Goal: Information Seeking & Learning: Learn about a topic

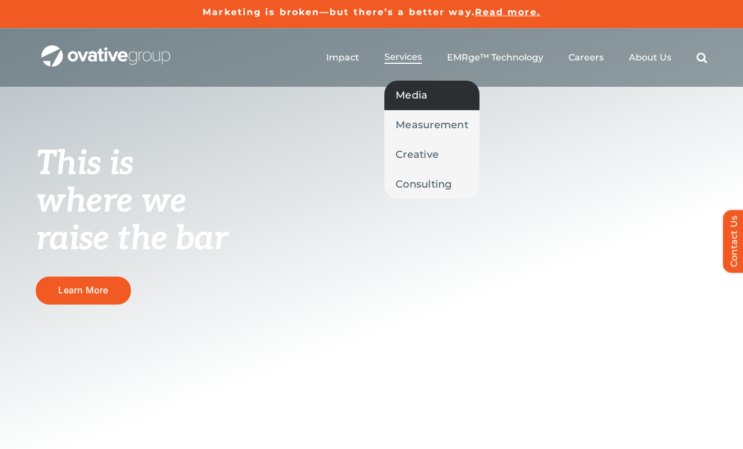
click at [409, 95] on span "Media" at bounding box center [411, 95] width 32 height 16
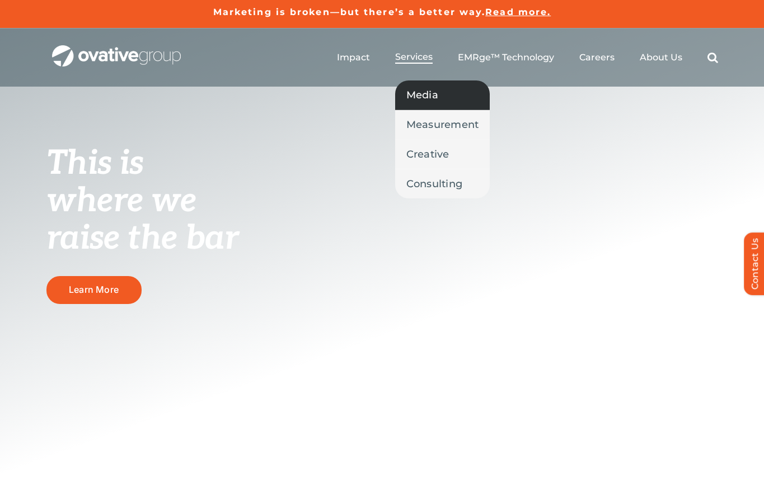
click at [436, 98] on span "Media" at bounding box center [422, 95] width 32 height 16
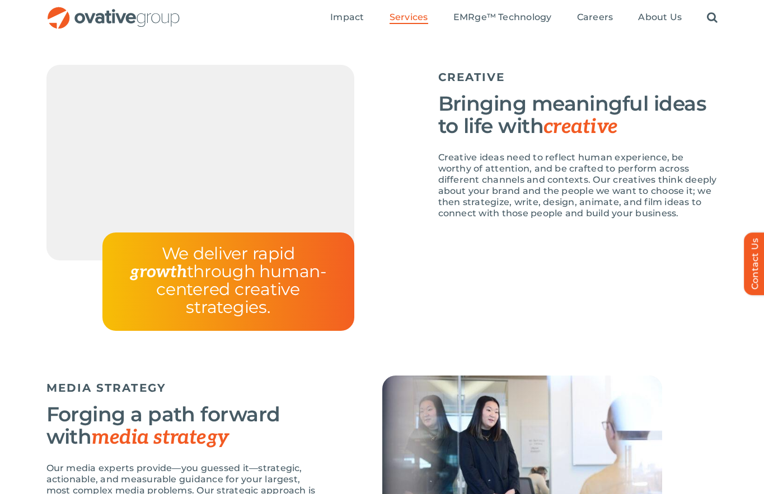
scroll to position [1248, 0]
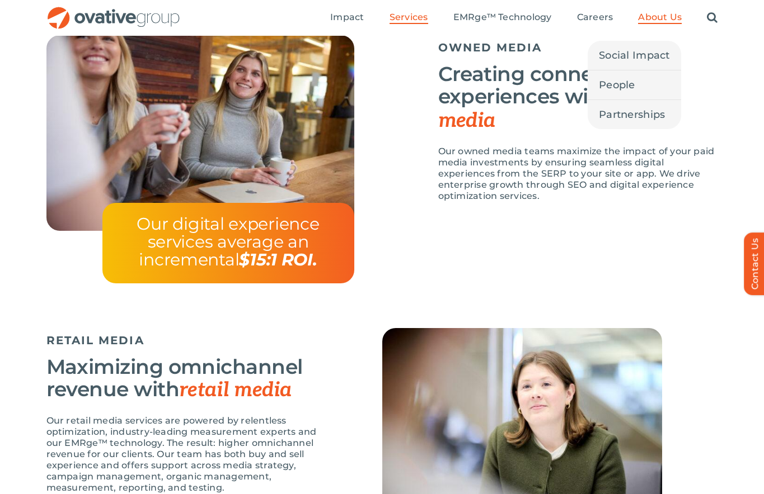
click at [656, 18] on span "About Us" at bounding box center [660, 17] width 44 height 11
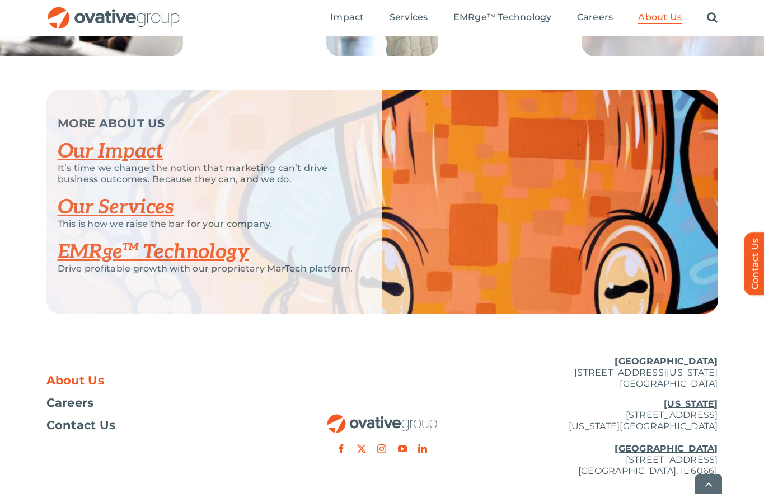
scroll to position [2383, 0]
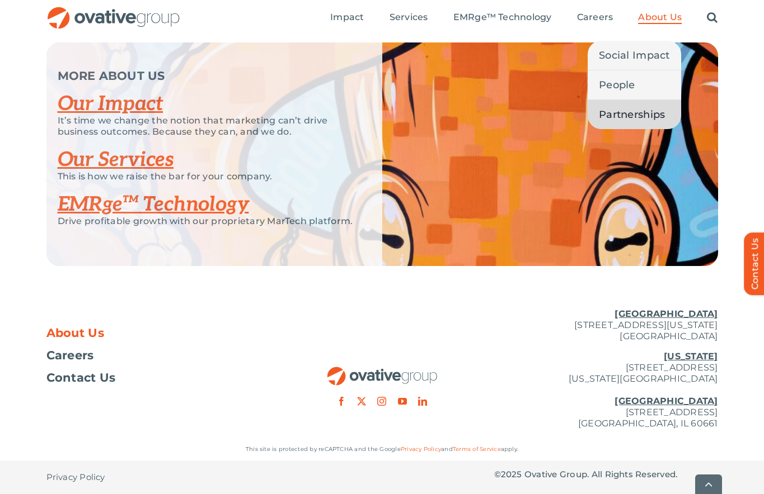
click at [635, 112] on span "Partnerships" at bounding box center [632, 115] width 66 height 16
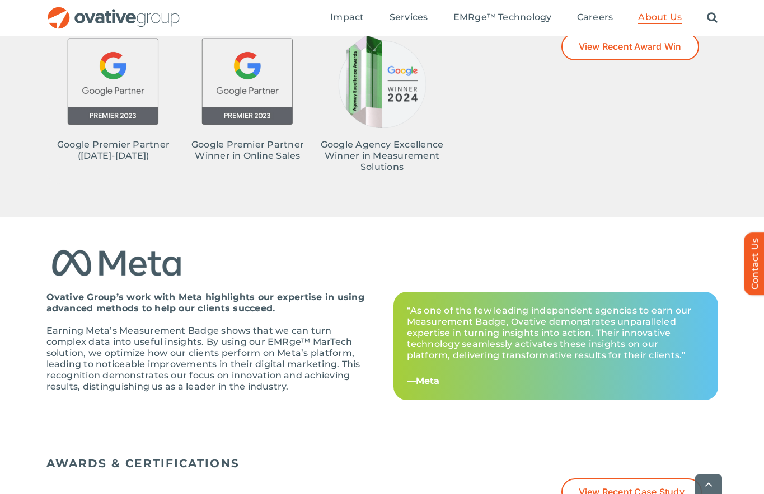
scroll to position [773, 0]
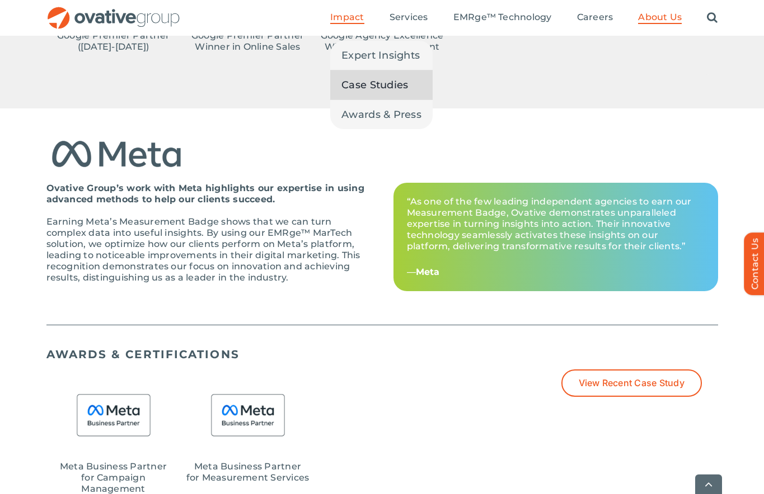
click at [369, 84] on span "Case Studies" at bounding box center [374, 85] width 67 height 16
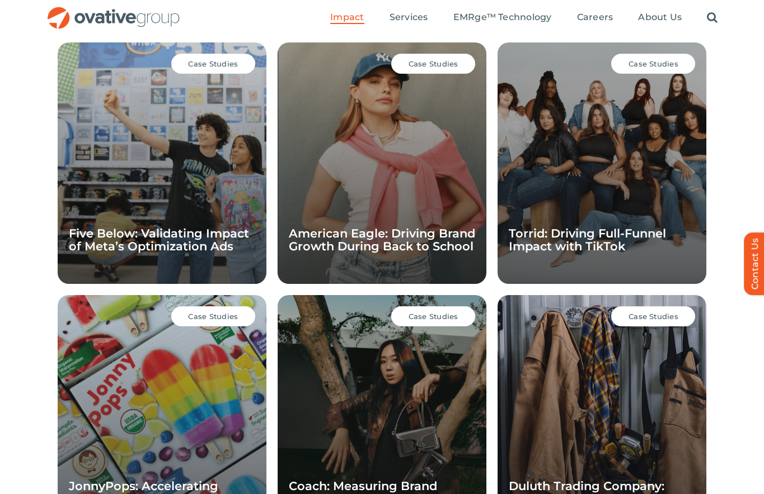
scroll to position [808, 0]
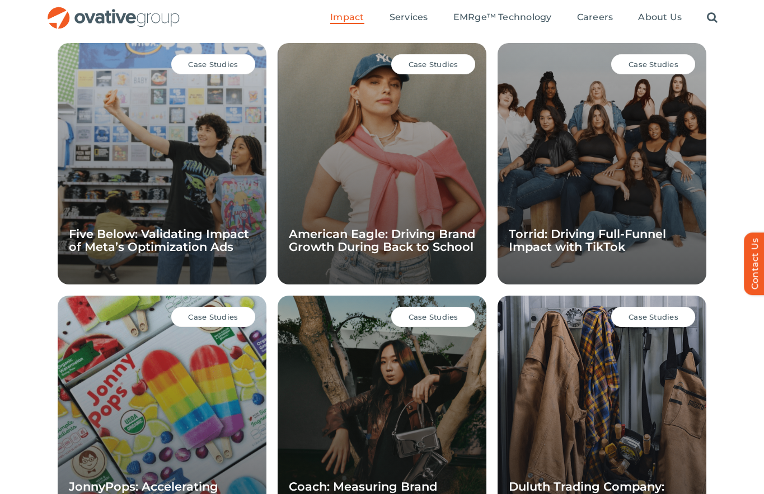
drag, startPoint x: 371, startPoint y: 218, endPoint x: 403, endPoint y: 139, distance: 85.3
click at [371, 218] on div "Case Studies American Eagle: Driving Brand Growth During Back to School" at bounding box center [381, 164] width 209 height 242
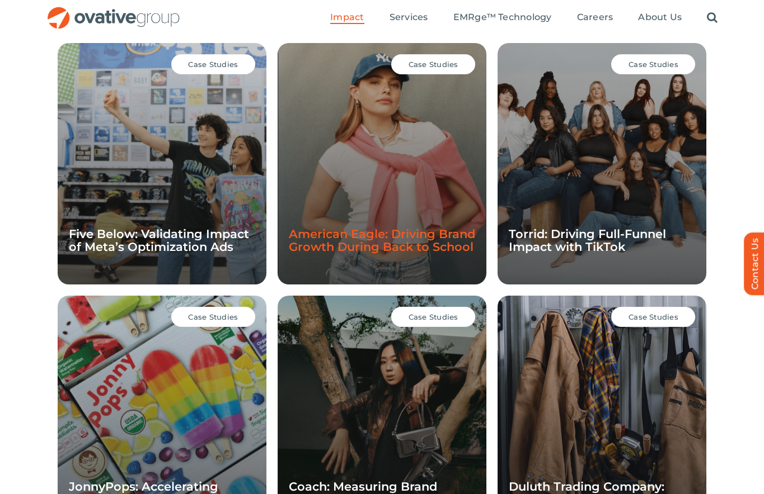
click at [375, 240] on link "American Eagle: Driving Brand Growth During Back to School" at bounding box center [382, 240] width 186 height 27
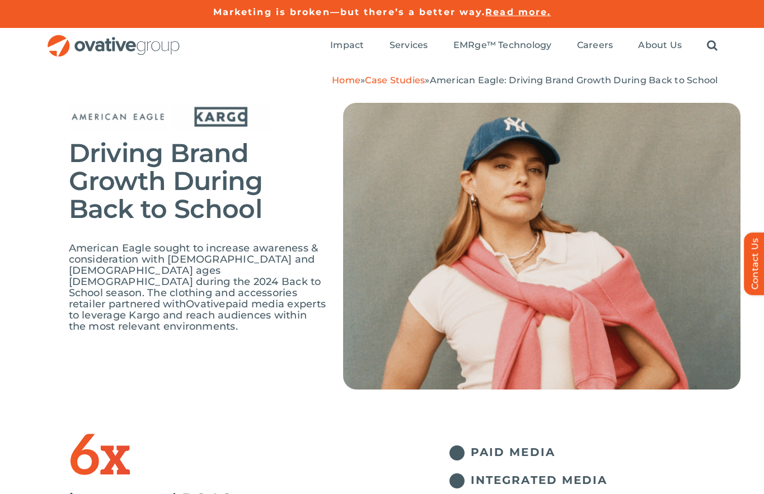
click at [110, 41] on img "OG_Full_horizontal_RGB" at bounding box center [113, 46] width 134 height 23
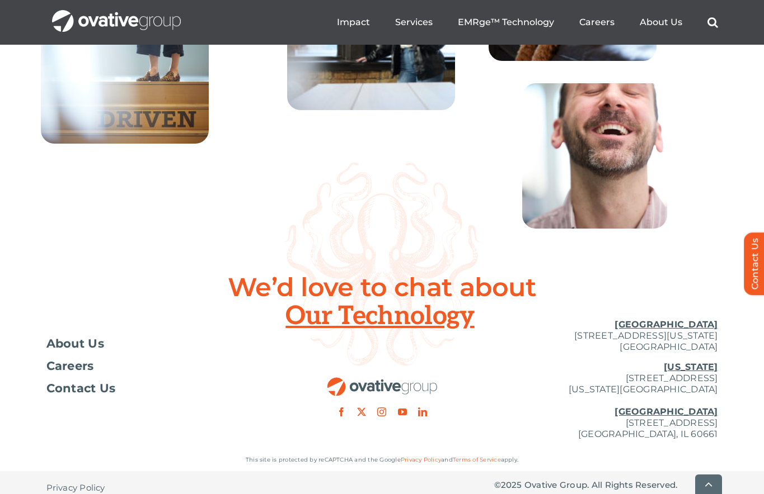
scroll to position [4079, 0]
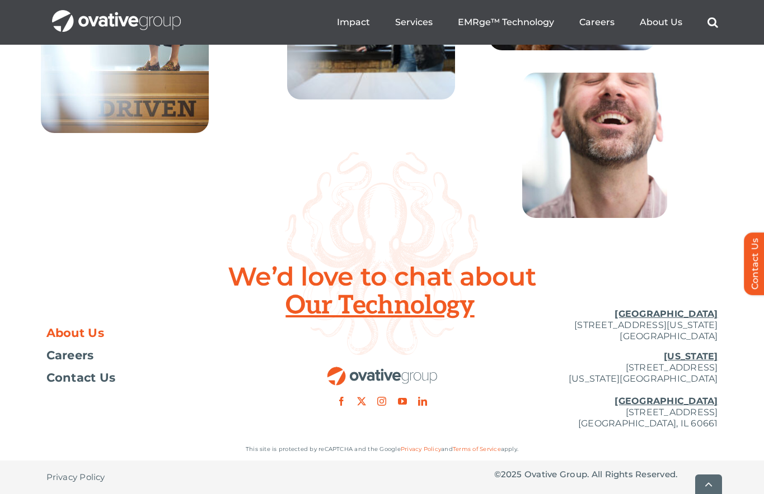
click at [84, 332] on span "About Us" at bounding box center [75, 333] width 58 height 11
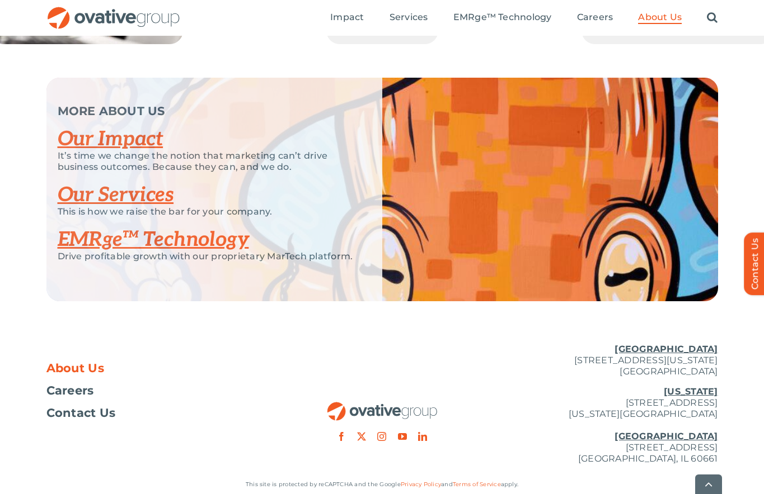
scroll to position [2350, 0]
